Goal: Check status: Check status

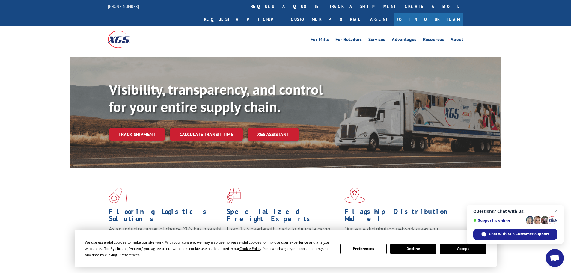
scroll to position [30, 0]
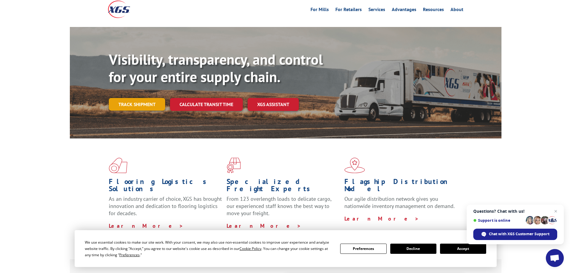
click at [131, 98] on link "Track shipment" at bounding box center [137, 104] width 56 height 13
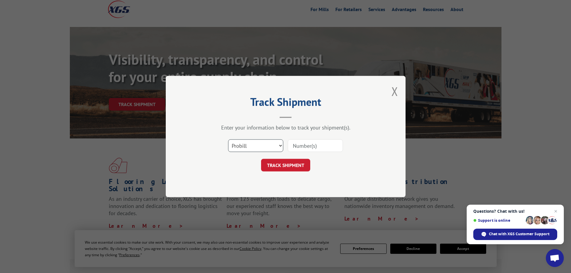
click at [260, 146] on select "Select category... Probill BOL PO" at bounding box center [255, 145] width 55 height 13
drag, startPoint x: 260, startPoint y: 146, endPoint x: 264, endPoint y: 147, distance: 3.3
click at [260, 146] on select "Select category... Probill BOL PO" at bounding box center [255, 145] width 55 height 13
click at [304, 149] on input at bounding box center [315, 145] width 55 height 13
paste input "2555348"
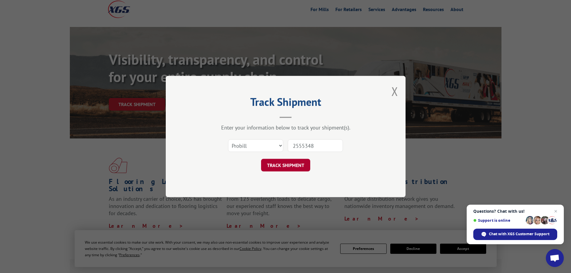
type input "2555348"
click at [297, 169] on button "TRACK SHIPMENT" at bounding box center [285, 165] width 49 height 13
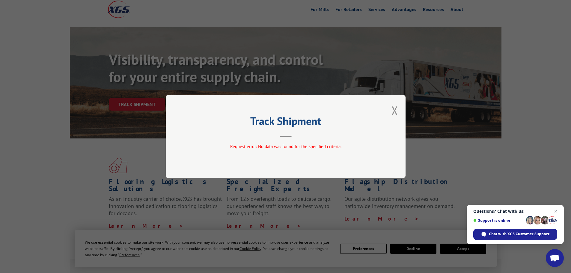
click at [291, 137] on hr at bounding box center [286, 136] width 12 height 1
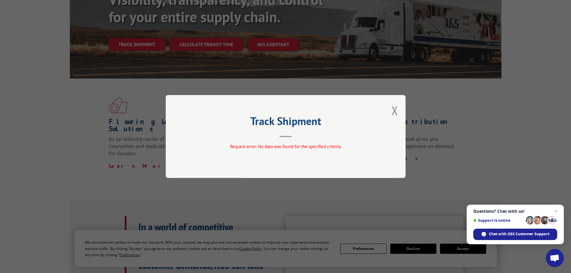
scroll to position [0, 0]
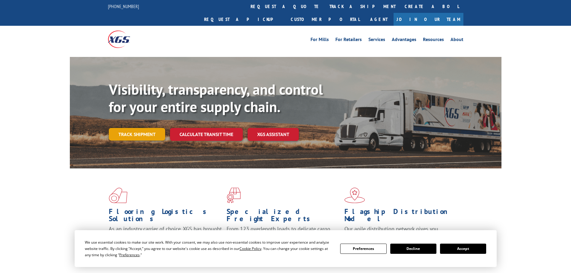
click at [146, 128] on link "Track shipment" at bounding box center [137, 134] width 56 height 13
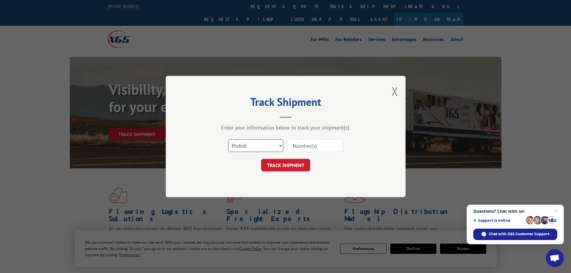
click at [253, 151] on select "Select category... Probill BOL PO" at bounding box center [255, 145] width 55 height 13
select select "bol"
click at [228, 139] on select "Select category... Probill BOL PO" at bounding box center [255, 145] width 55 height 13
click at [301, 151] on input at bounding box center [315, 145] width 55 height 13
paste input "2555348"
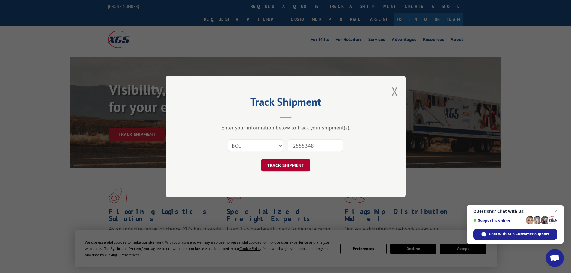
type input "2555348"
click at [295, 163] on button "TRACK SHIPMENT" at bounding box center [285, 165] width 49 height 13
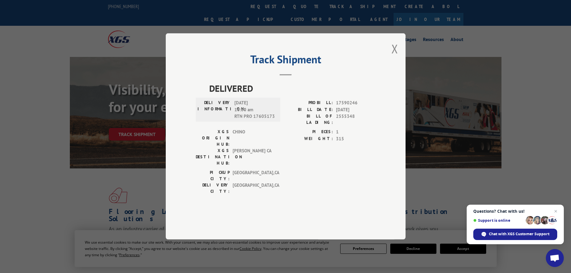
drag, startPoint x: 240, startPoint y: 119, endPoint x: 256, endPoint y: 119, distance: 15.6
click at [256, 119] on span "09/09/2025 10:00 am RTN PRO 17605173" at bounding box center [255, 110] width 40 height 20
click at [235, 120] on span "09/09/2025 10:00 am RTN PRO 17605173" at bounding box center [255, 110] width 40 height 20
drag, startPoint x: 233, startPoint y: 144, endPoint x: 241, endPoint y: 144, distance: 7.8
click at [241, 144] on span "CHINO" at bounding box center [253, 138] width 40 height 19
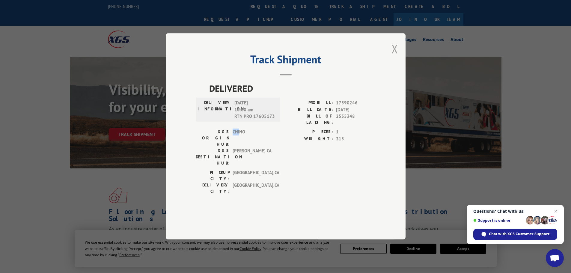
click at [394, 57] on button "Close modal" at bounding box center [395, 49] width 7 height 16
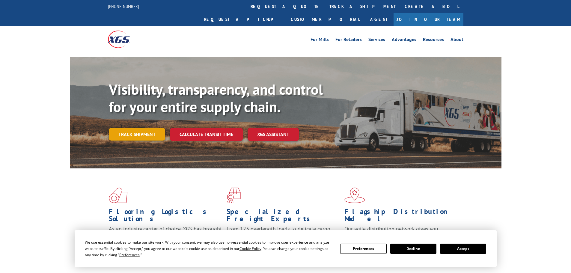
click at [136, 128] on link "Track shipment" at bounding box center [137, 134] width 56 height 13
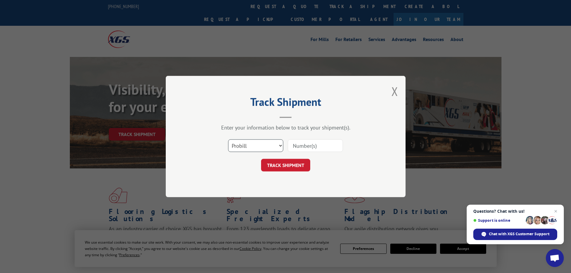
click at [265, 147] on select "Select category... Probill BOL PO" at bounding box center [255, 145] width 55 height 13
select select "bol"
click at [228, 139] on select "Select category... Probill BOL PO" at bounding box center [255, 145] width 55 height 13
click at [302, 143] on input at bounding box center [315, 145] width 55 height 13
paste input "2555348"
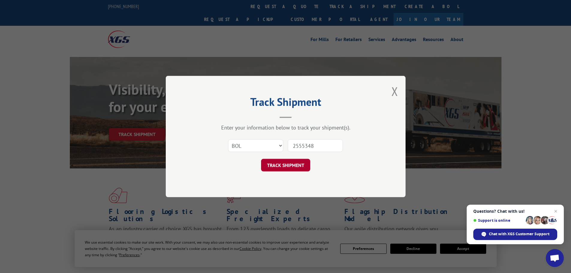
type input "2555348"
click at [296, 166] on button "TRACK SHIPMENT" at bounding box center [285, 165] width 49 height 13
